Goal: Find contact information: Find contact information

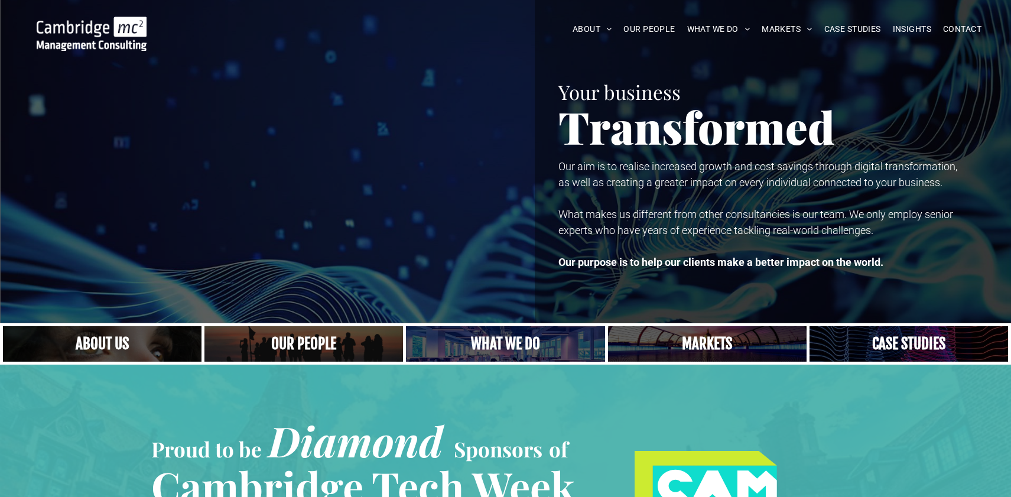
click at [310, 347] on link "A crowd in silhouette at sunset, on a rise or lookout point" at bounding box center [304, 344] width 210 height 38
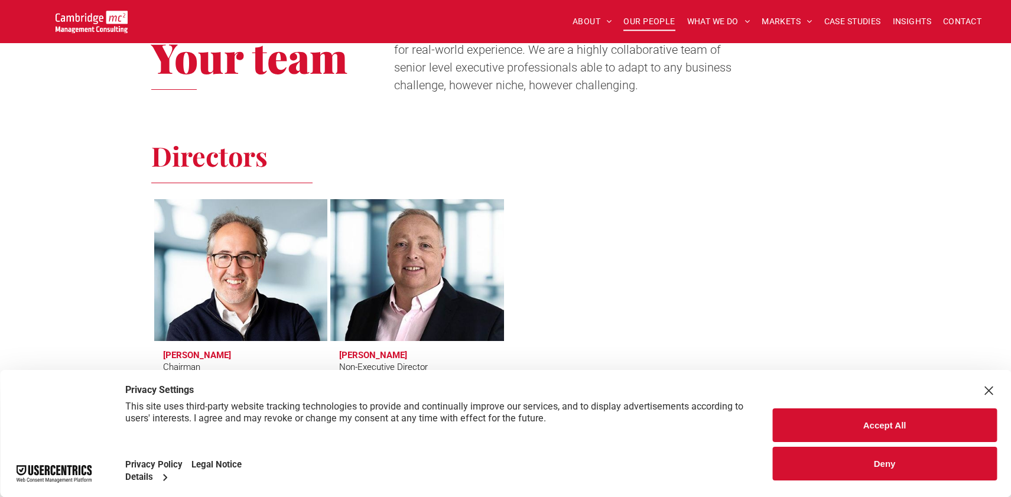
scroll to position [473, 0]
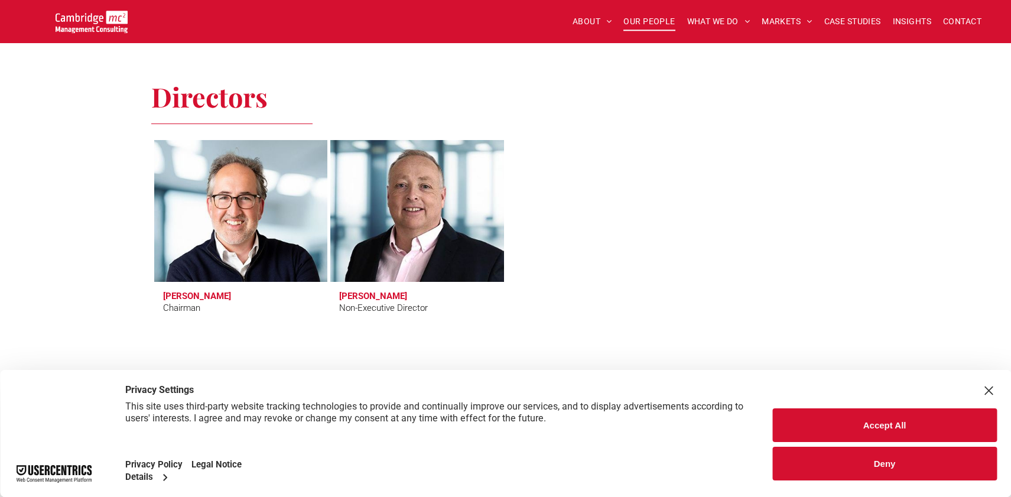
click at [879, 466] on button "Deny" at bounding box center [884, 464] width 225 height 34
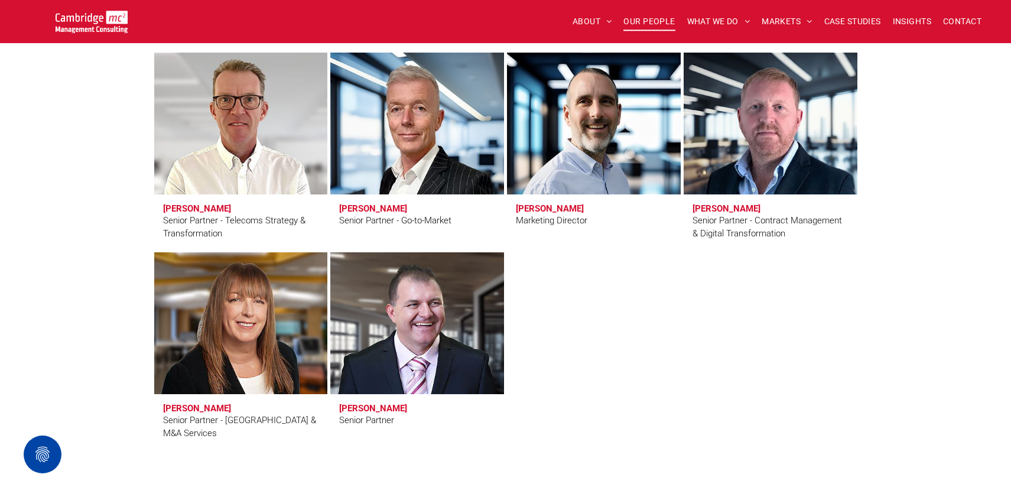
scroll to position [2245, 0]
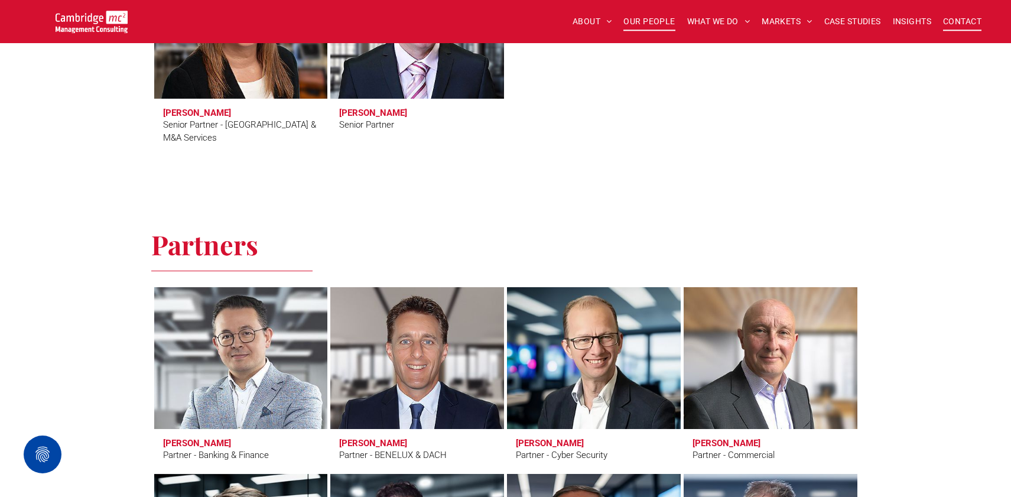
click at [964, 17] on span "CONTACT" at bounding box center [962, 21] width 38 height 18
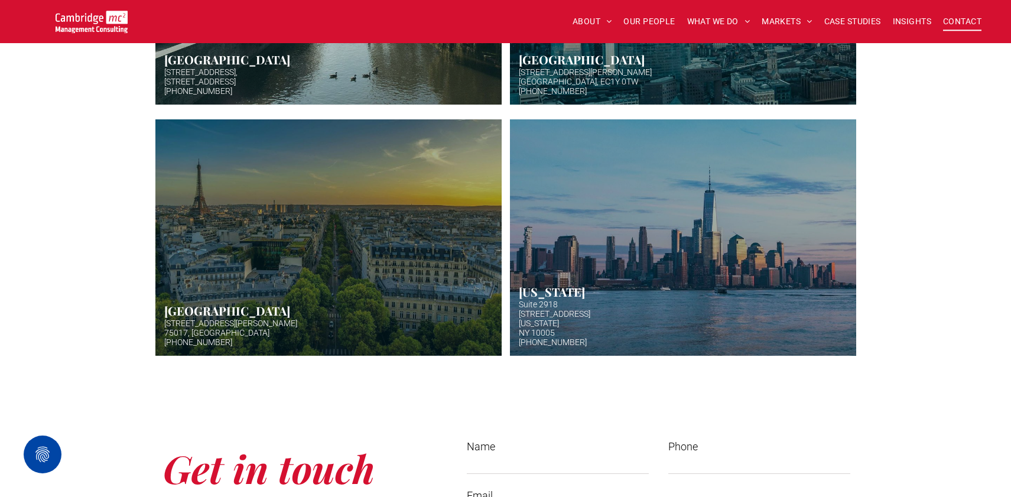
scroll to position [414, 0]
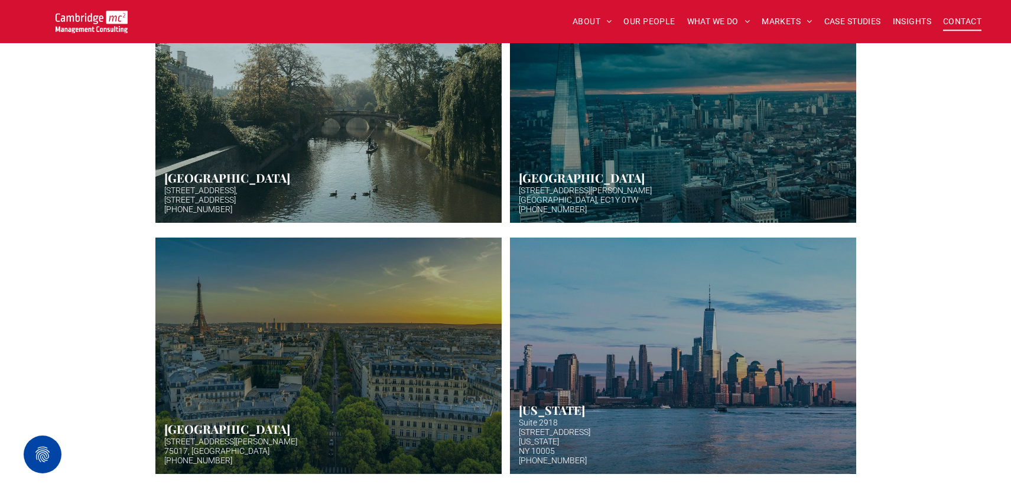
click at [38, 327] on div "Our Offices [STREET_ADDRESS] [PHONE_NUMBER] Button [GEOGRAPHIC_DATA][STREET_ADD…" at bounding box center [505, 191] width 1011 height 596
